Goal: Find contact information: Find contact information

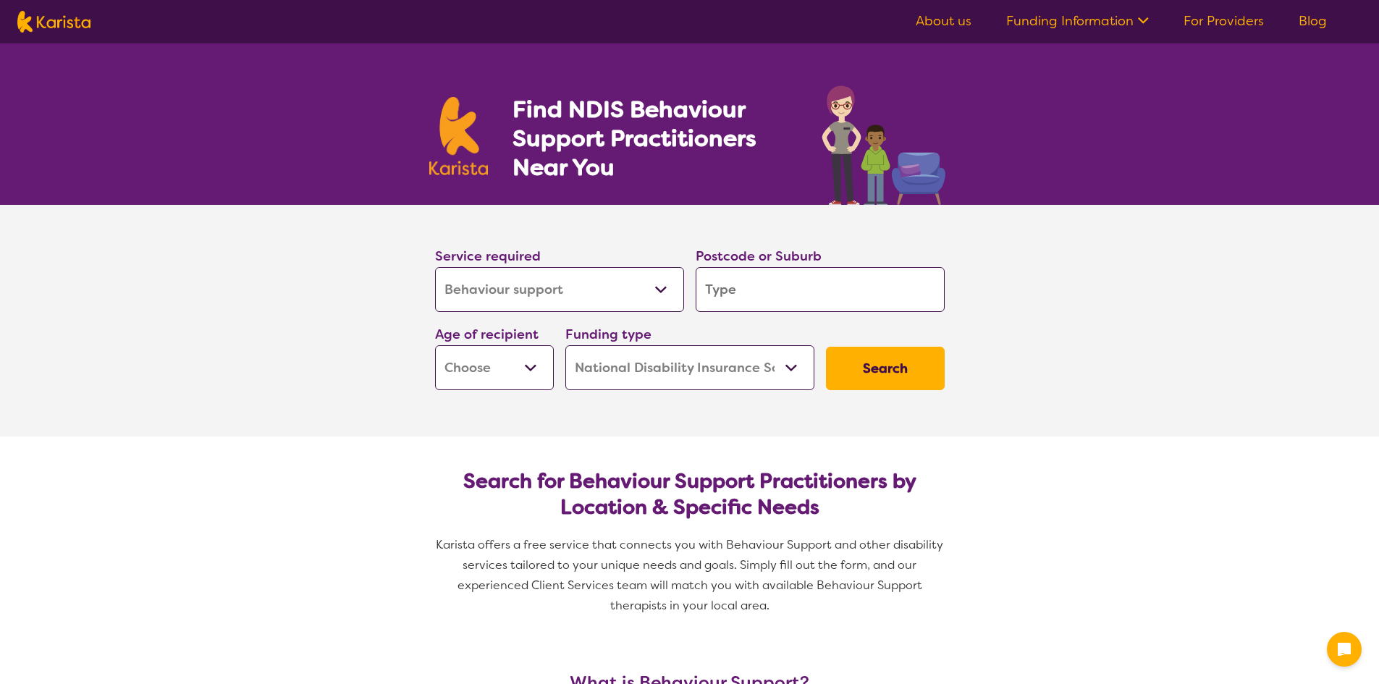
select select "Behaviour support"
select select "NDIS"
select select "Behaviour support"
select select "NDIS"
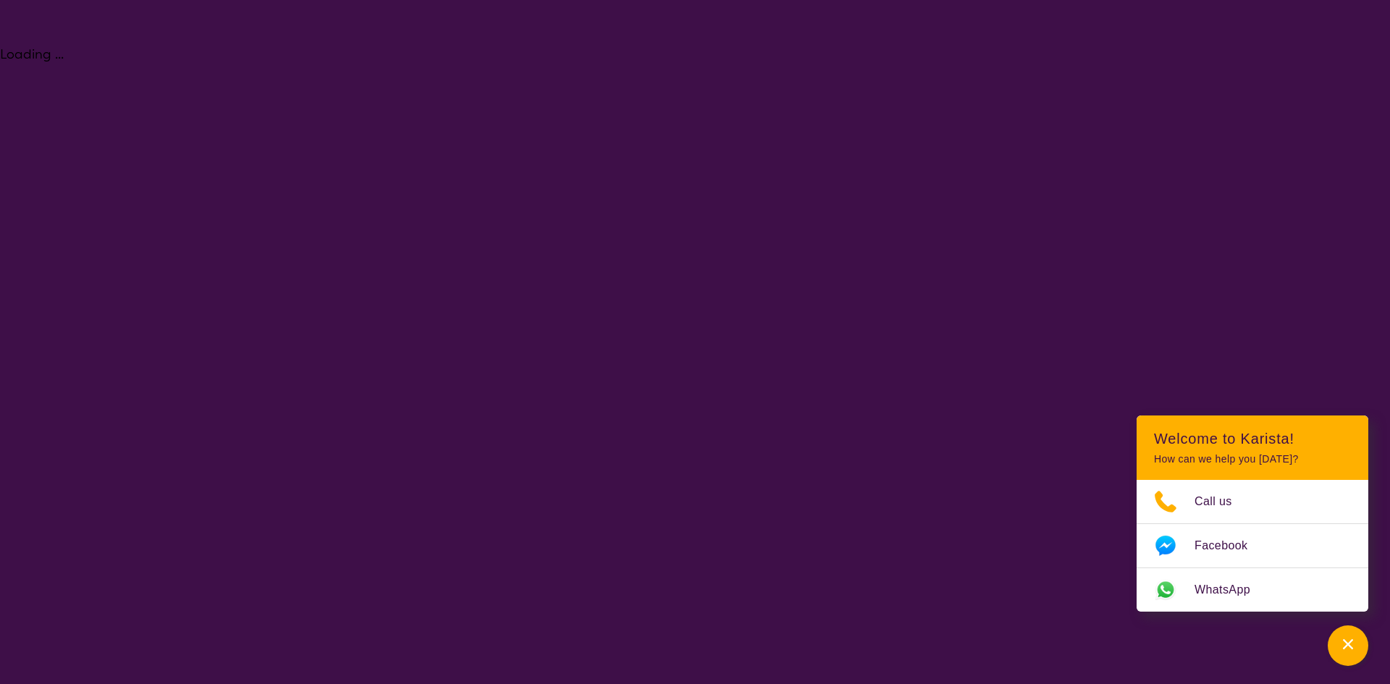
select select "Behaviour support"
select select "NDIS"
select select "Behaviour support"
select select "NDIS"
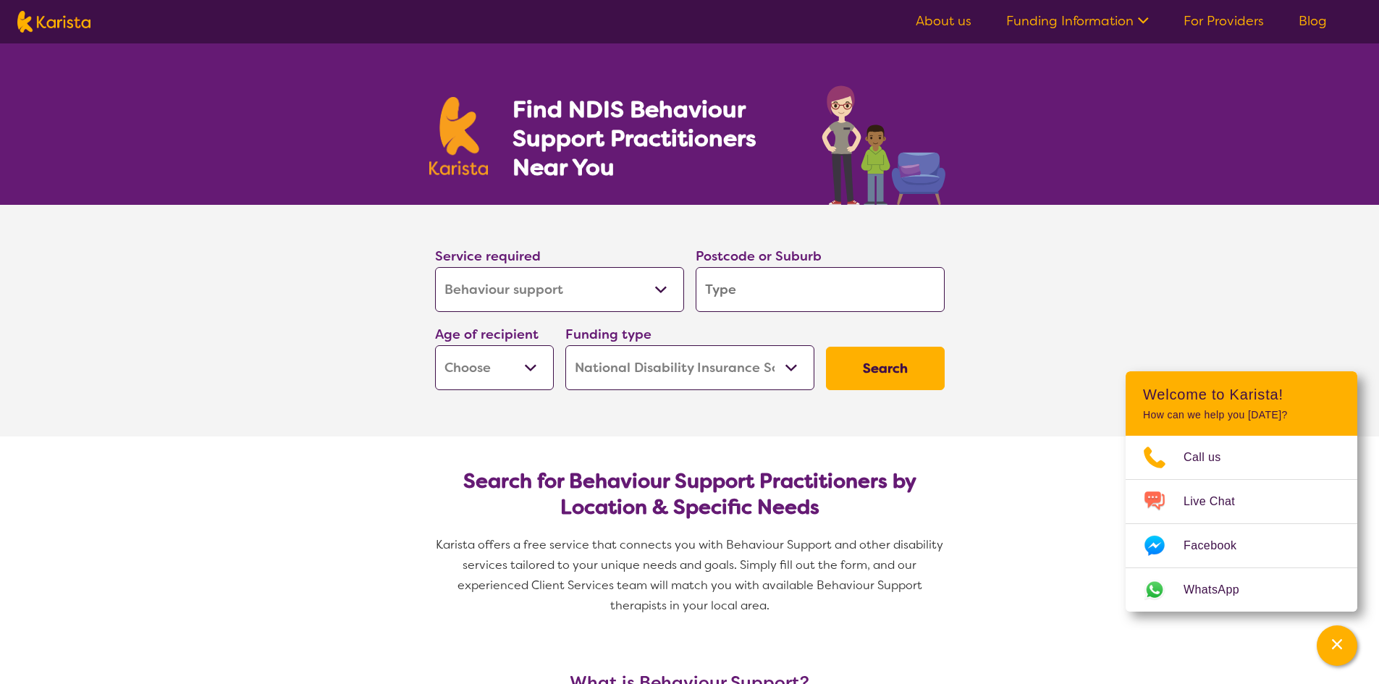
click at [786, 300] on input "search" at bounding box center [820, 289] width 249 height 45
type input "4"
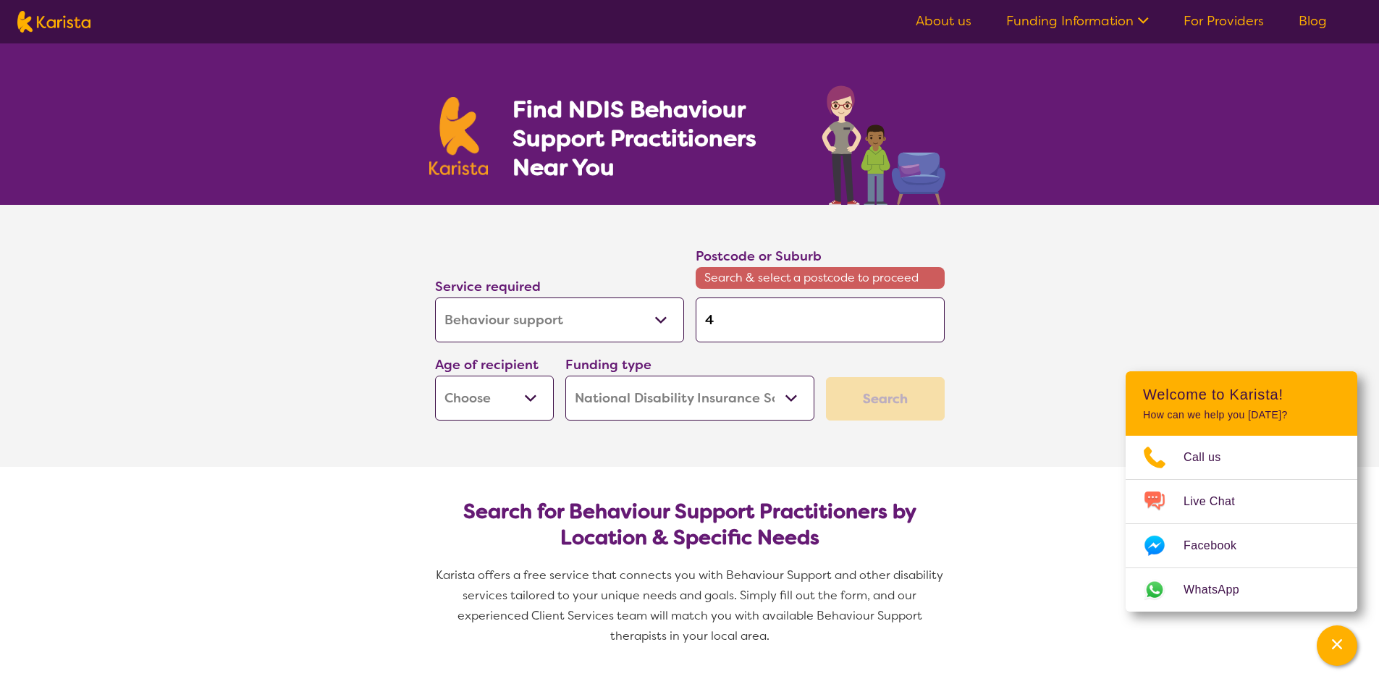
type input "43"
type input "430"
type input "4305"
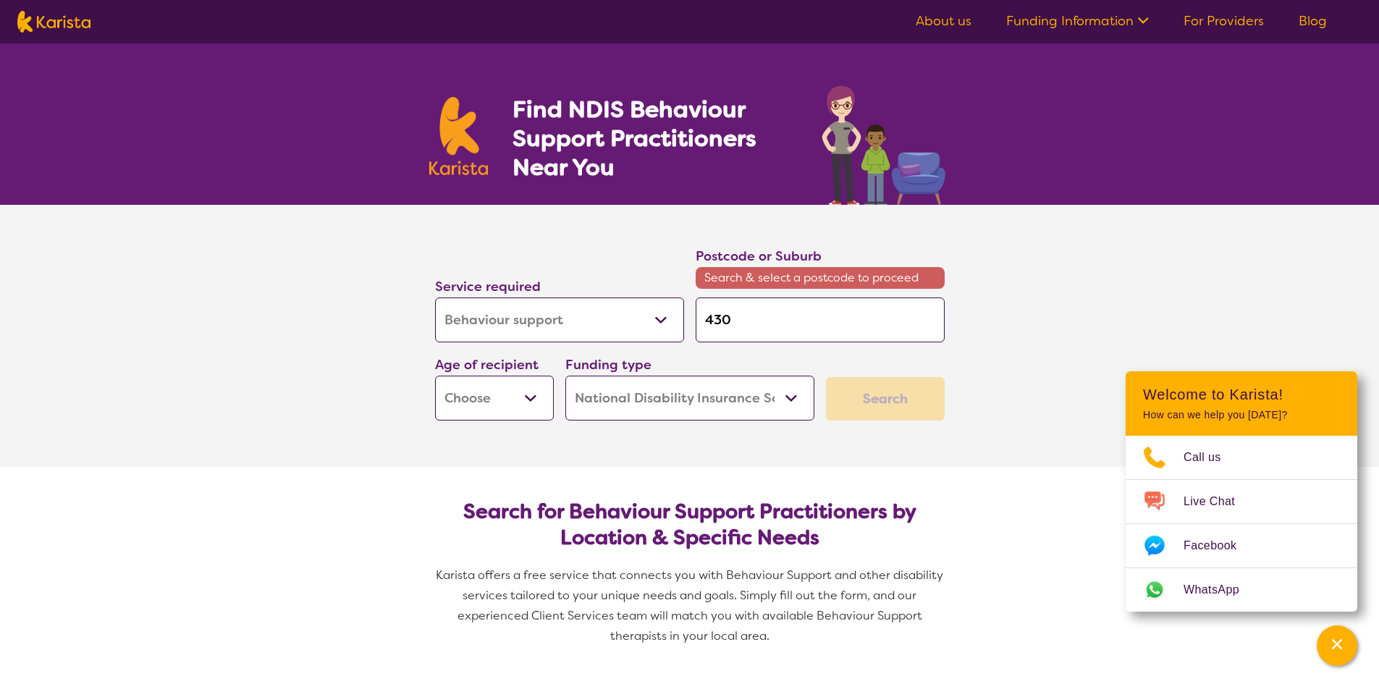
type input "4305"
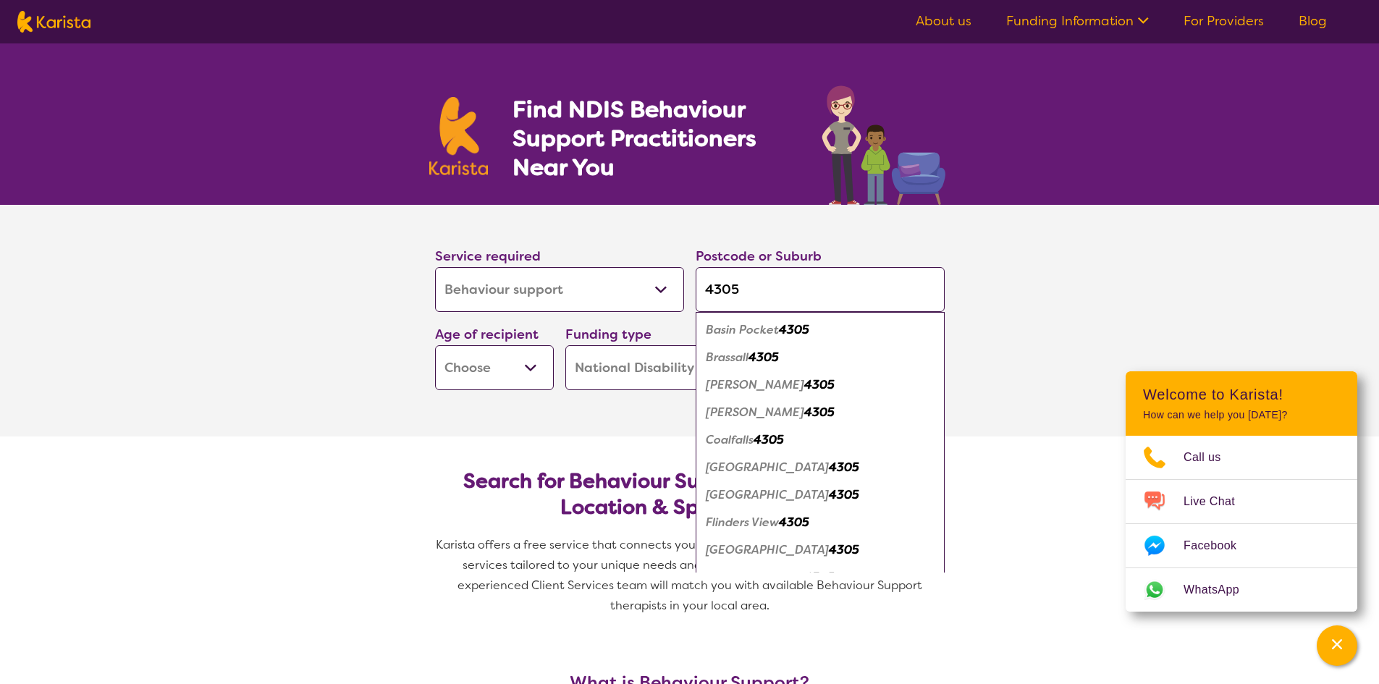
type input "430"
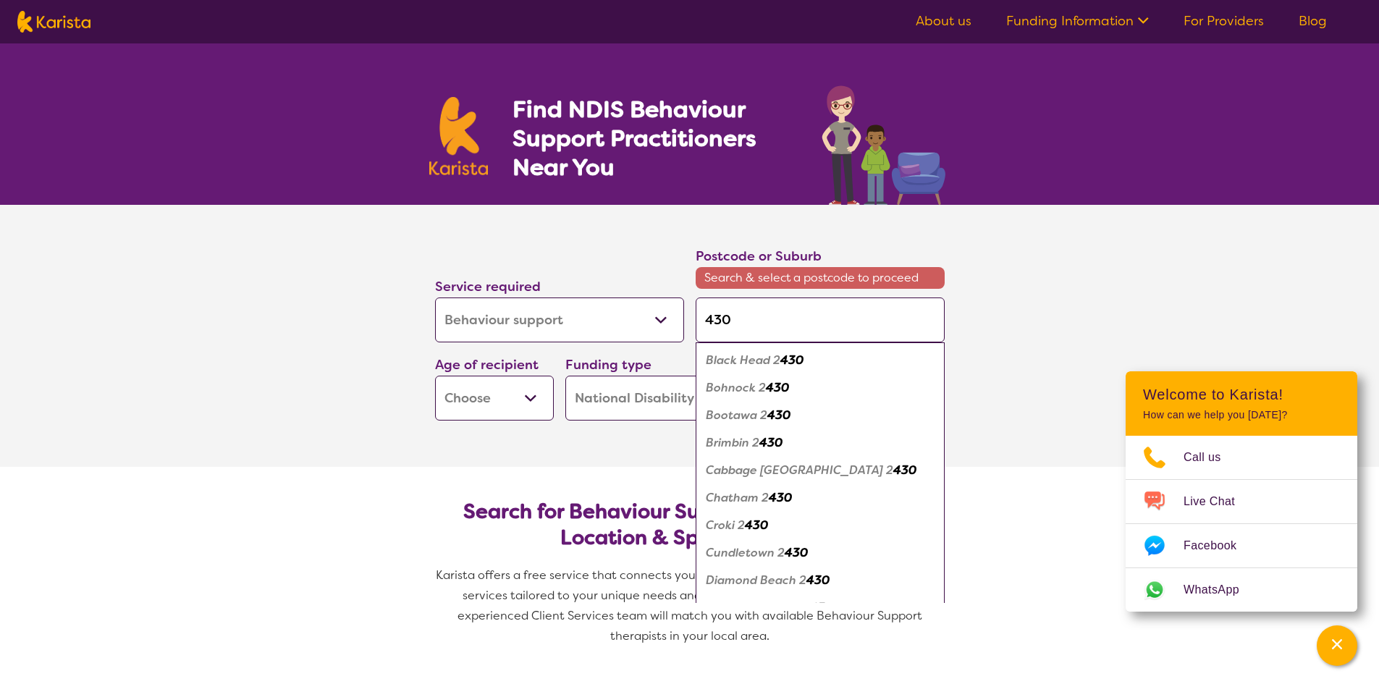
type input "4306"
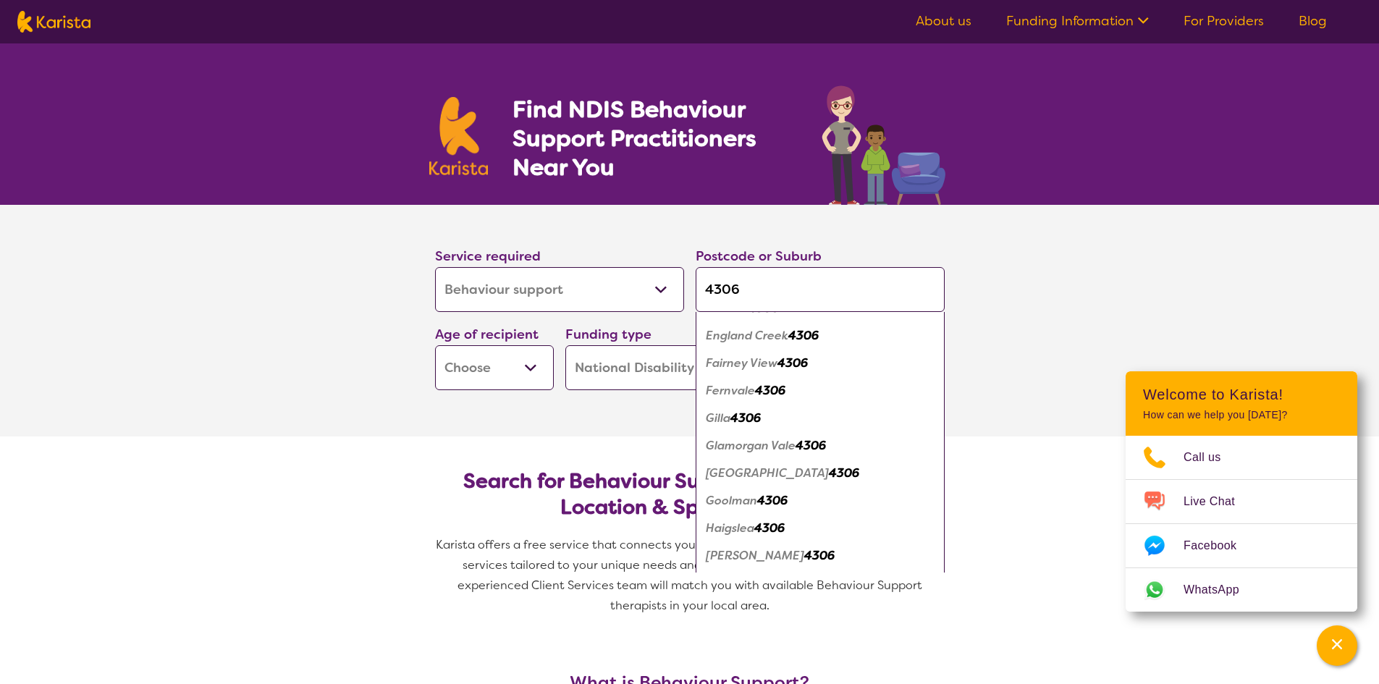
scroll to position [507, 0]
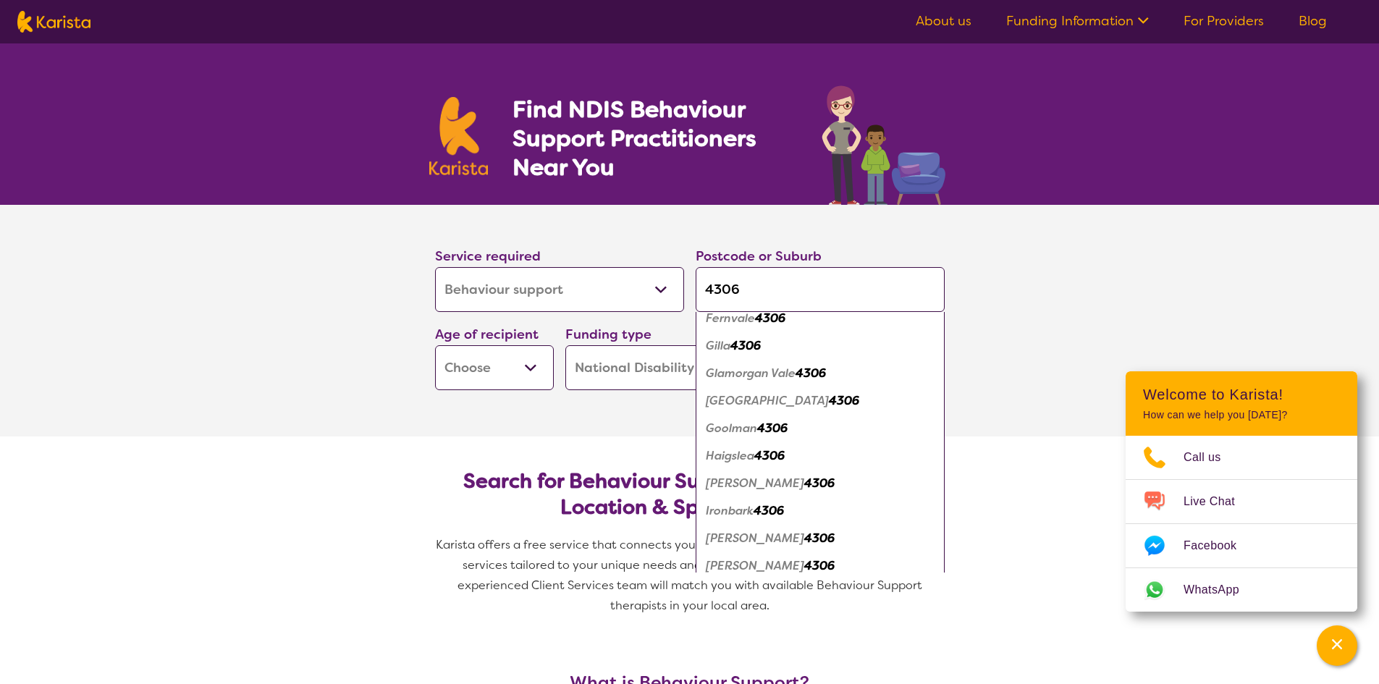
type input "4306"
click at [734, 455] on em "Haigslea" at bounding box center [730, 455] width 49 height 15
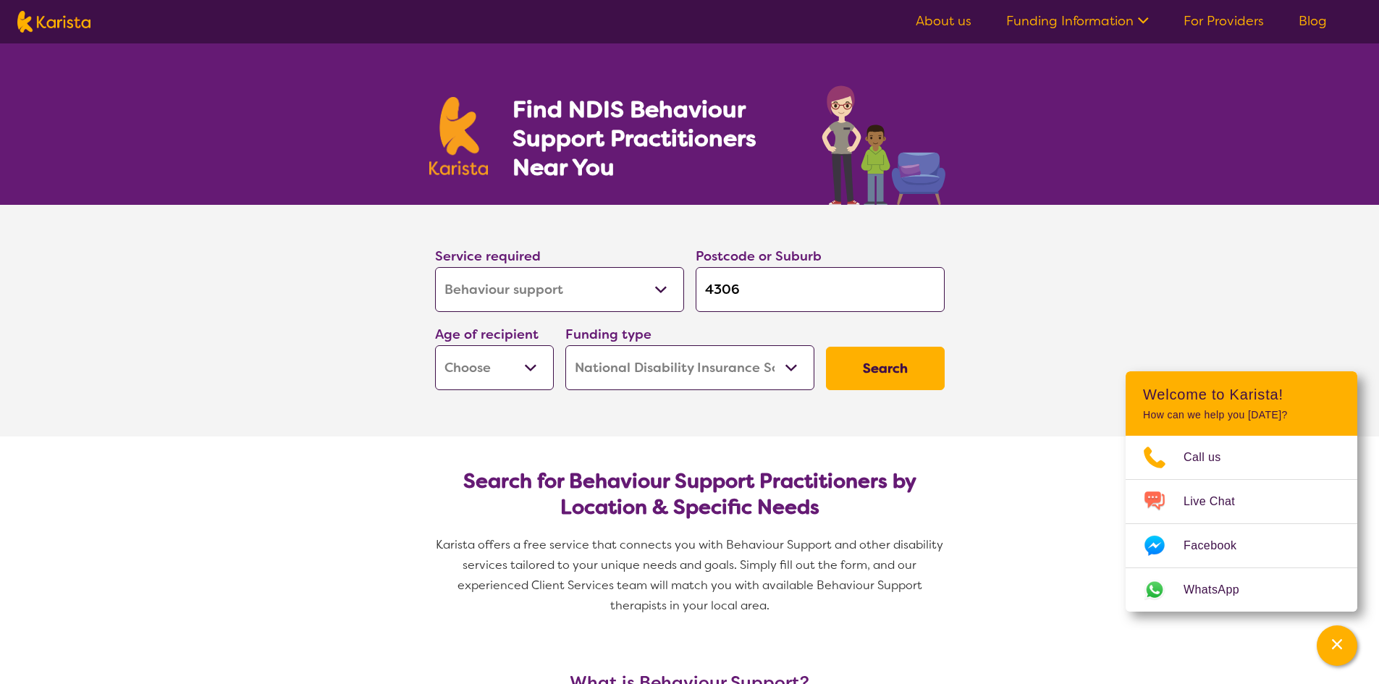
click at [530, 371] on select "Early Childhood - 0 to 9 Child - 10 to 11 Adolescent - 12 to 17 Adult - 18 to 6…" at bounding box center [494, 367] width 119 height 45
select select "EC"
click at [435, 345] on select "Early Childhood - 0 to 9 Child - 10 to 11 Adolescent - 12 to 17 Adult - 18 to 6…" at bounding box center [494, 367] width 119 height 45
select select "EC"
click at [787, 367] on select "Home Care Package (HCP) National Disability Insurance Scheme (NDIS) I don't know" at bounding box center [689, 367] width 249 height 45
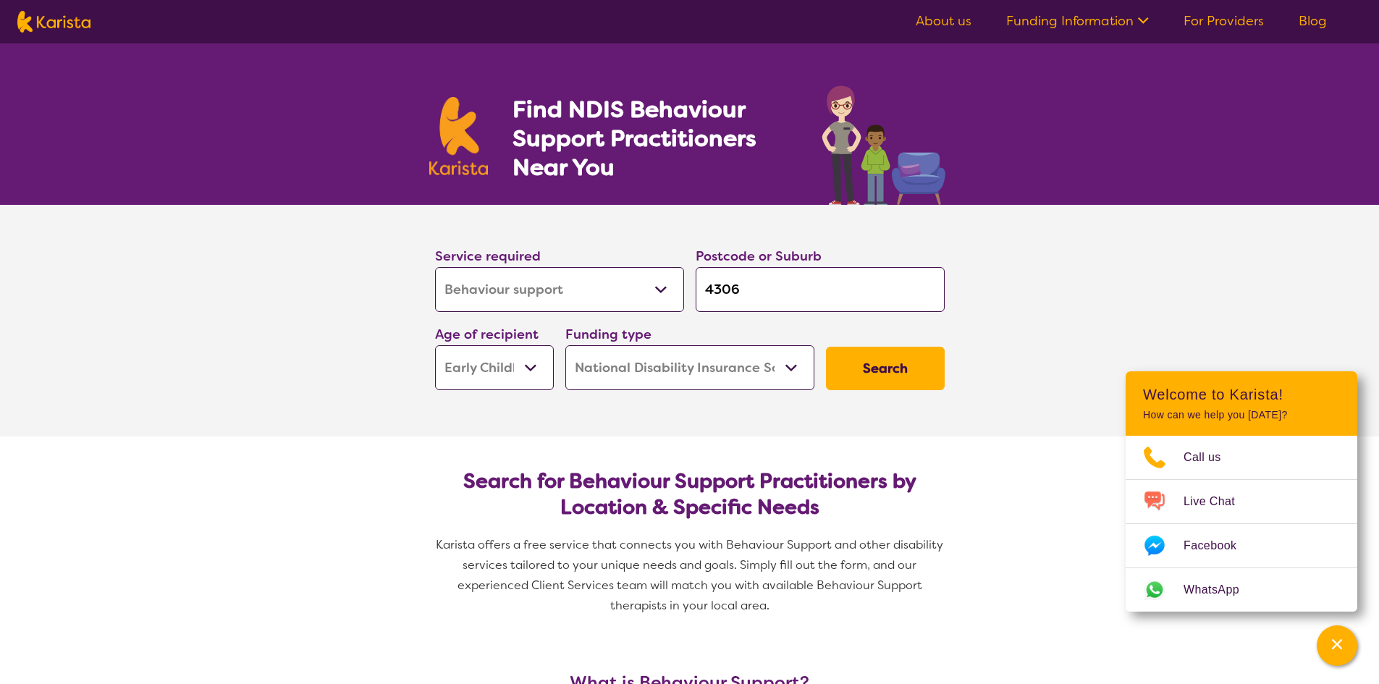
click at [787, 367] on select "Home Care Package (HCP) National Disability Insurance Scheme (NDIS) I don't know" at bounding box center [689, 367] width 249 height 45
click at [893, 367] on button "Search" at bounding box center [885, 368] width 119 height 43
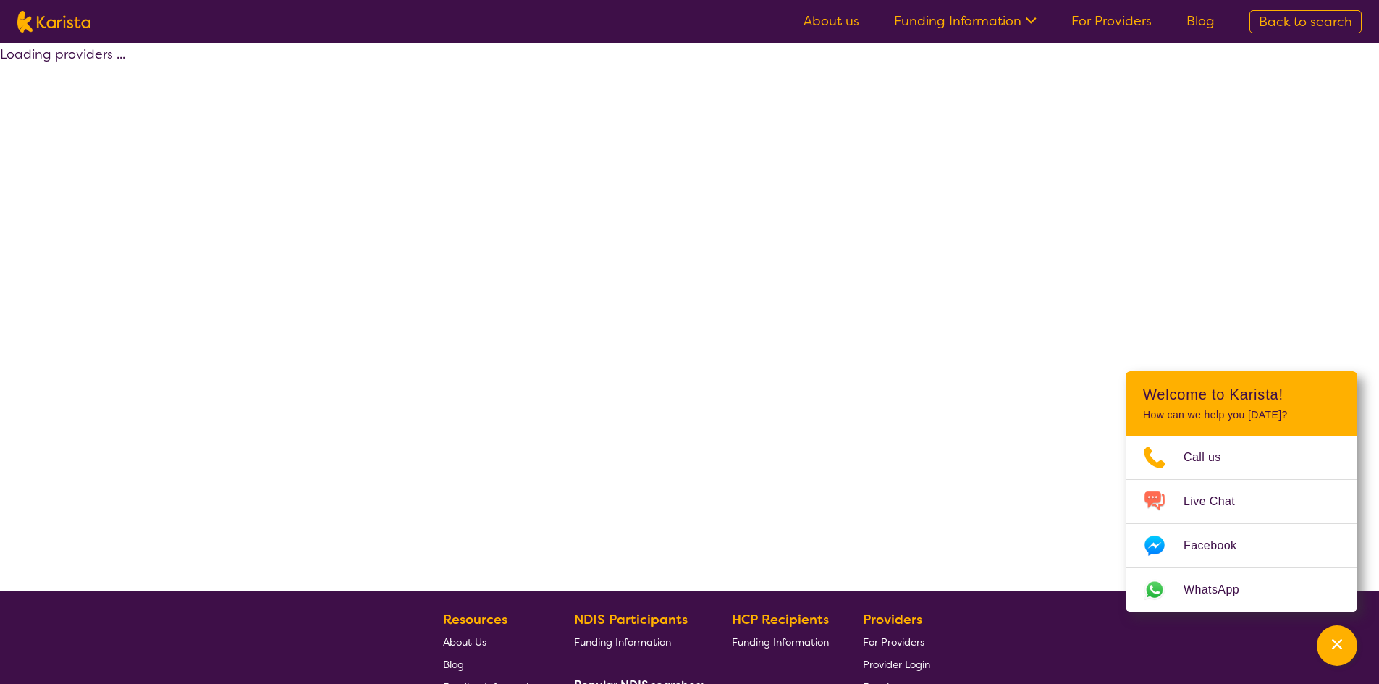
select select "by_score"
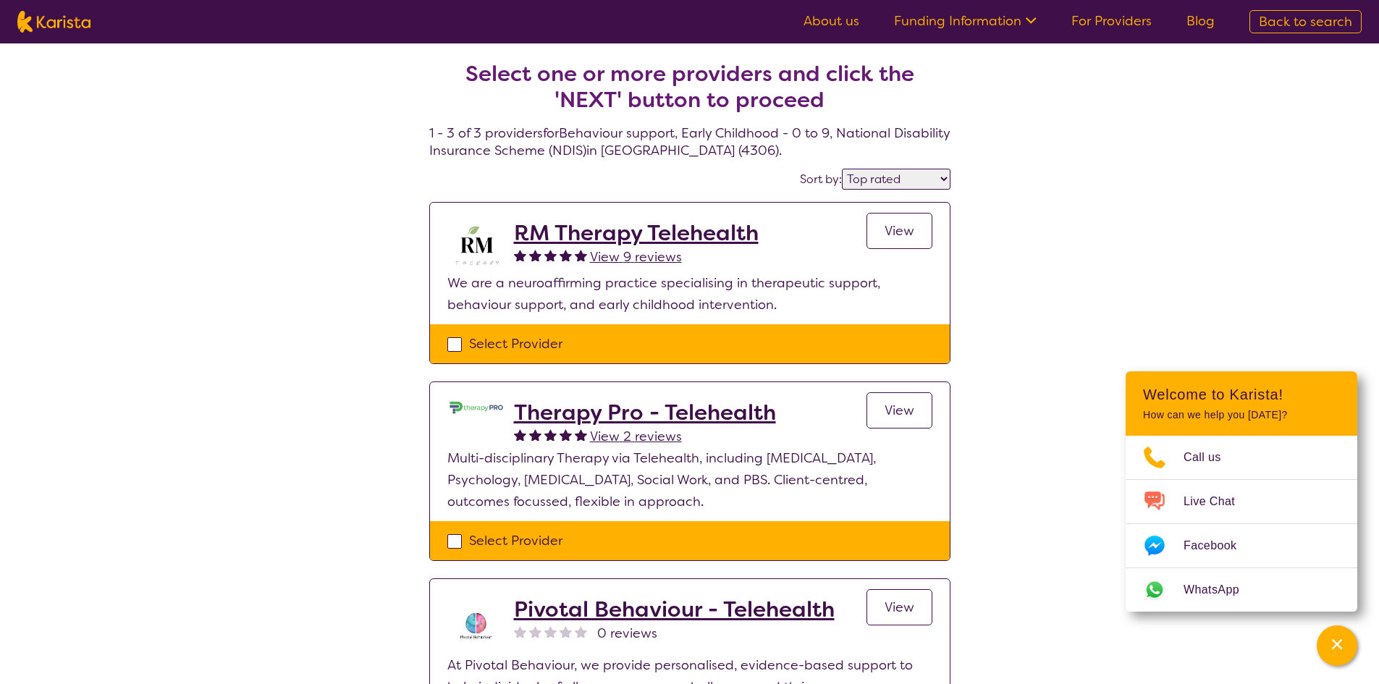
click at [903, 236] on span "View" at bounding box center [900, 230] width 30 height 17
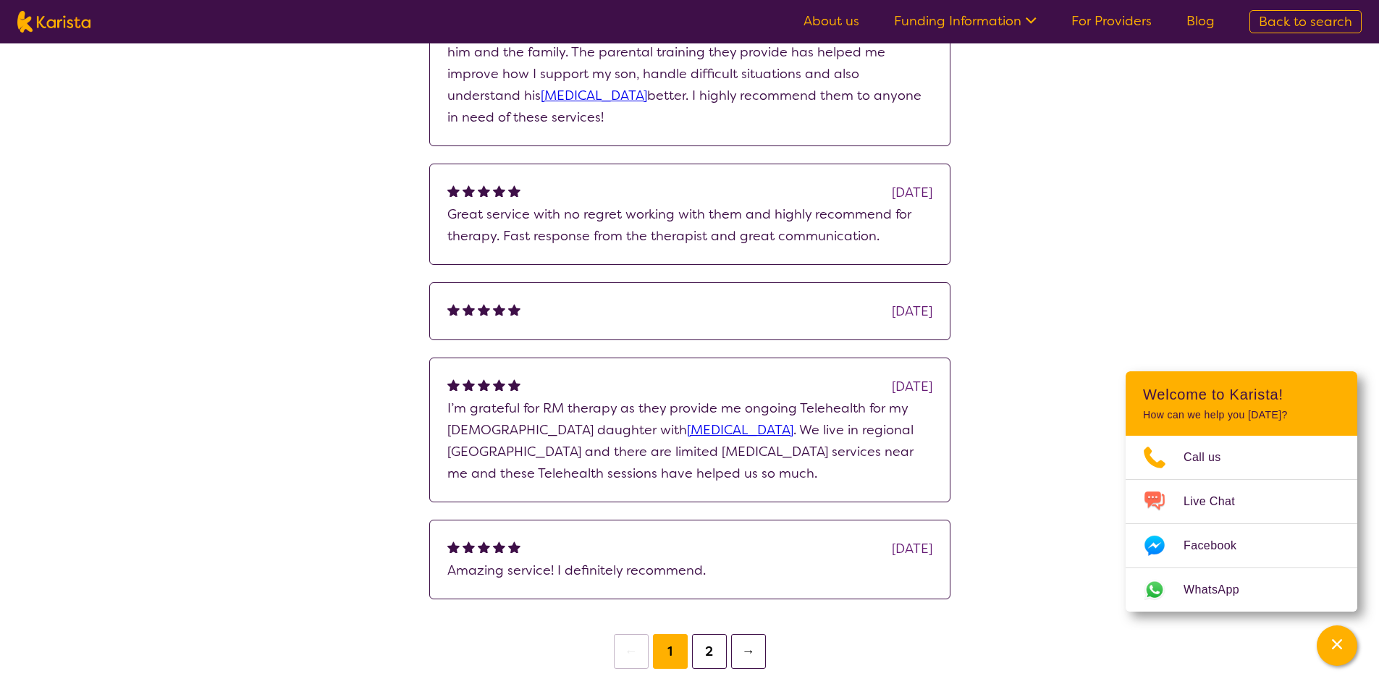
scroll to position [941, 0]
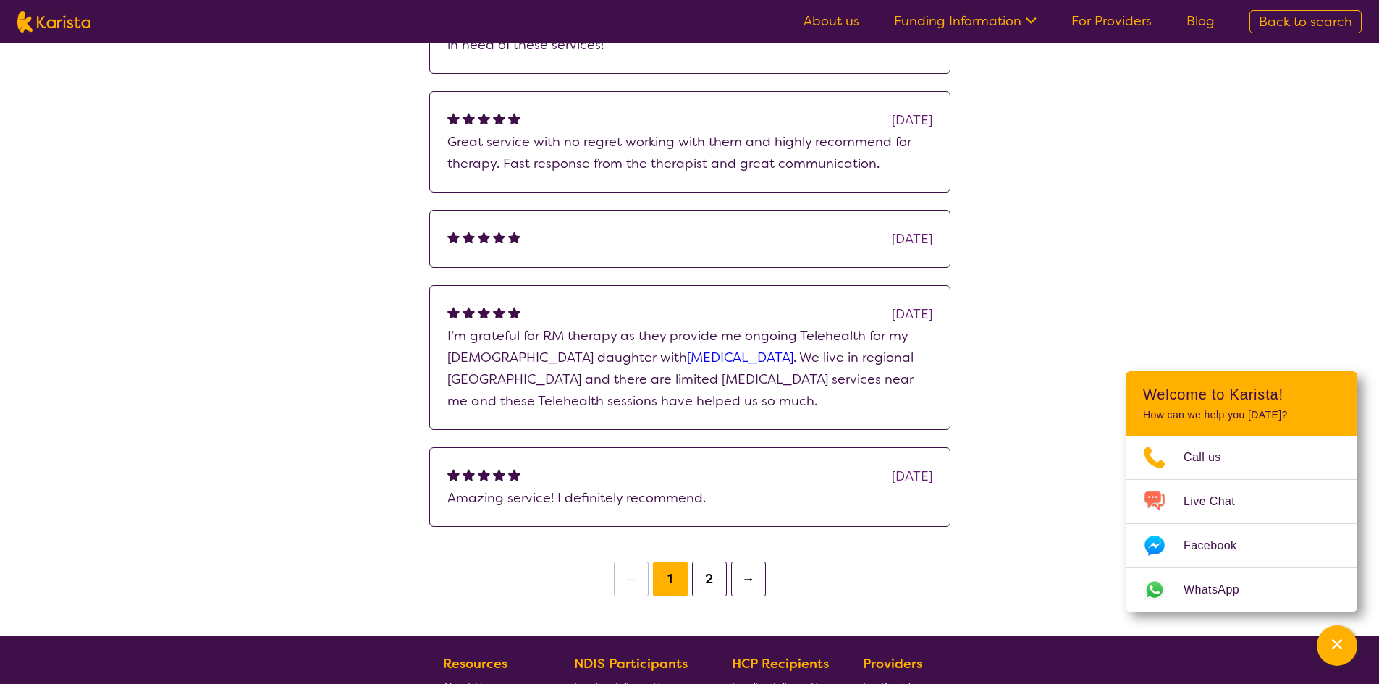
click at [706, 578] on button "2" at bounding box center [709, 579] width 35 height 35
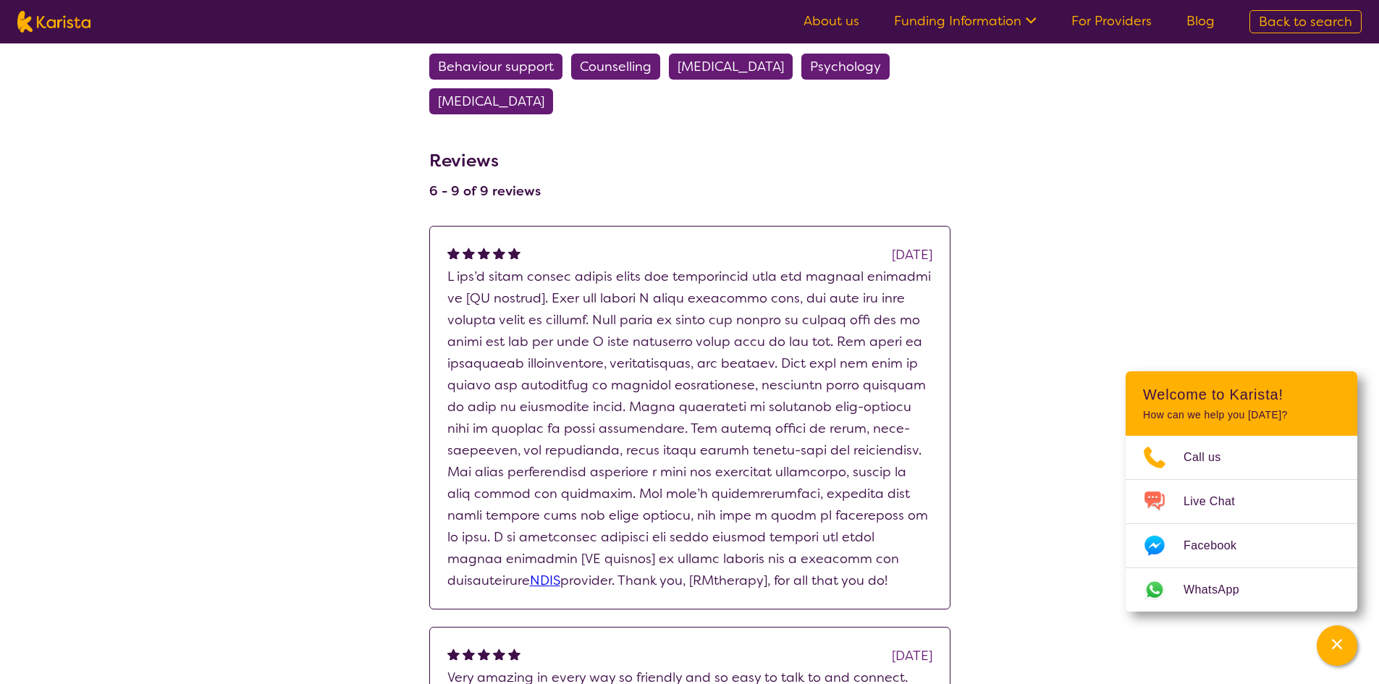
scroll to position [869, 0]
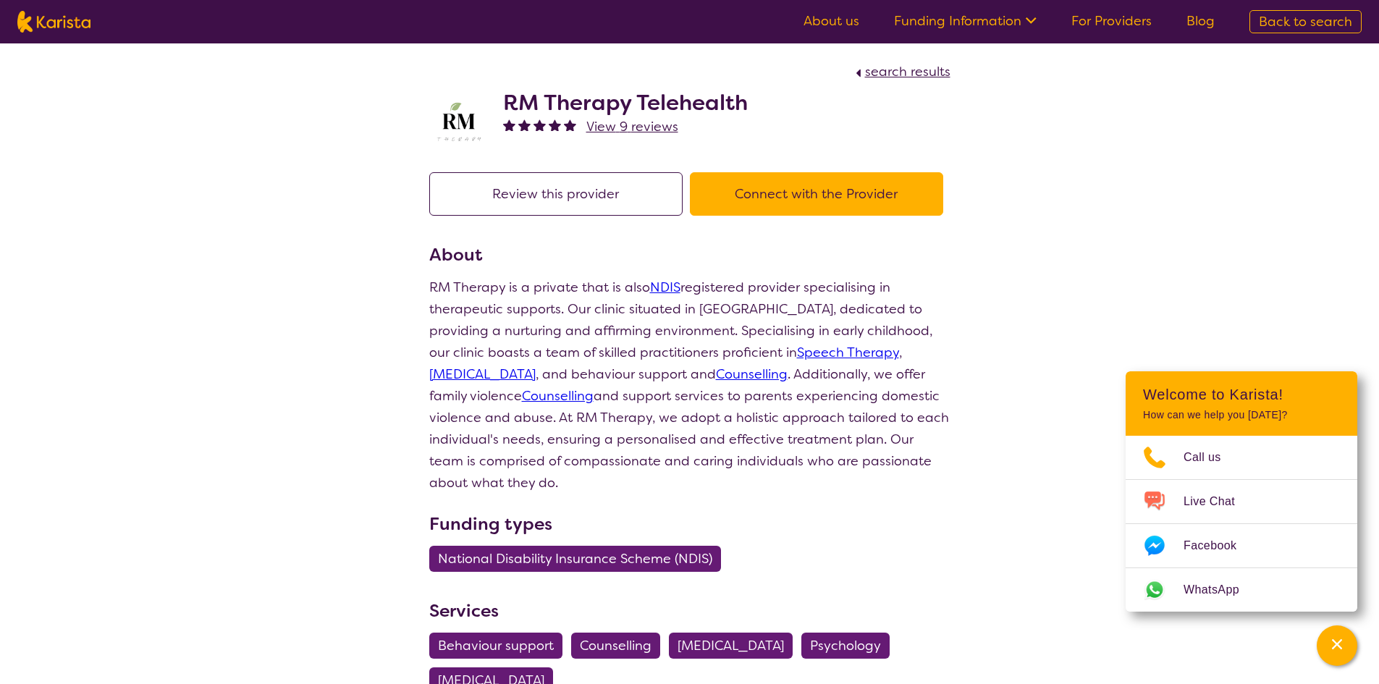
click at [807, 195] on button "Connect with the Provider" at bounding box center [816, 193] width 253 height 43
click at [1200, 451] on span "Call us" at bounding box center [1211, 458] width 55 height 22
